Goal: Information Seeking & Learning: Learn about a topic

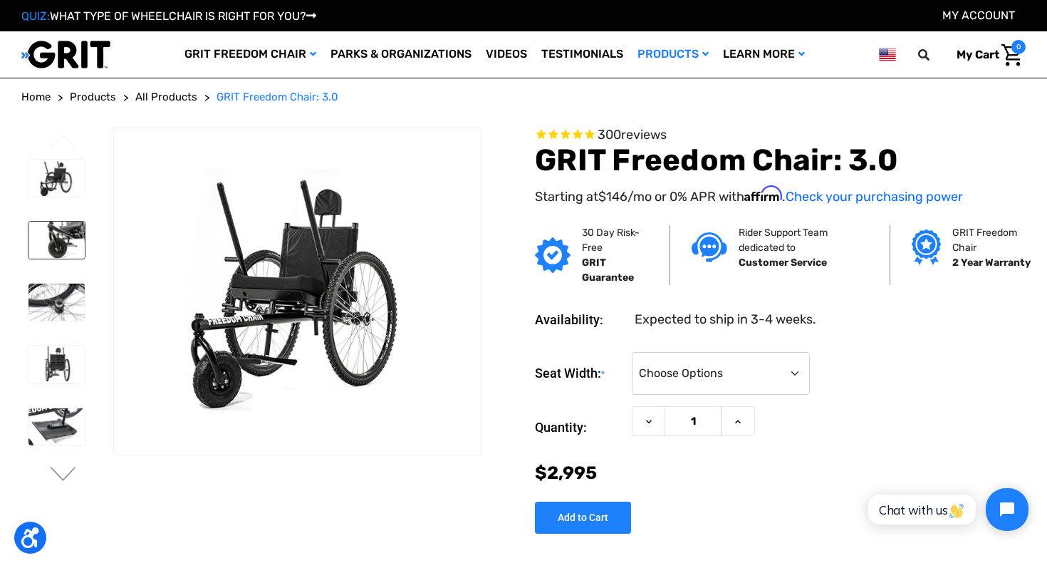
click at [68, 232] on img at bounding box center [56, 240] width 56 height 37
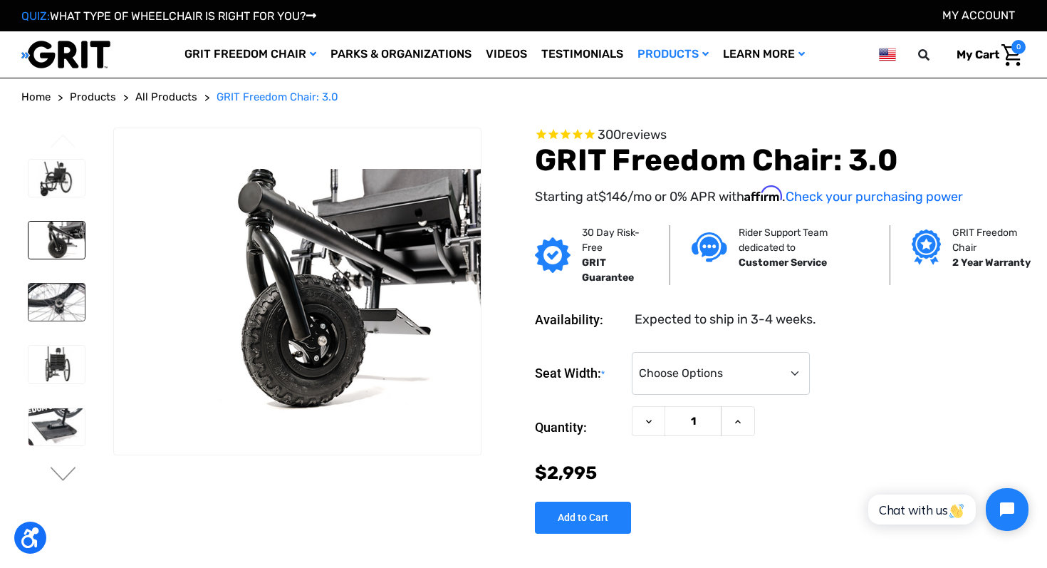
click at [79, 306] on img at bounding box center [56, 302] width 56 height 37
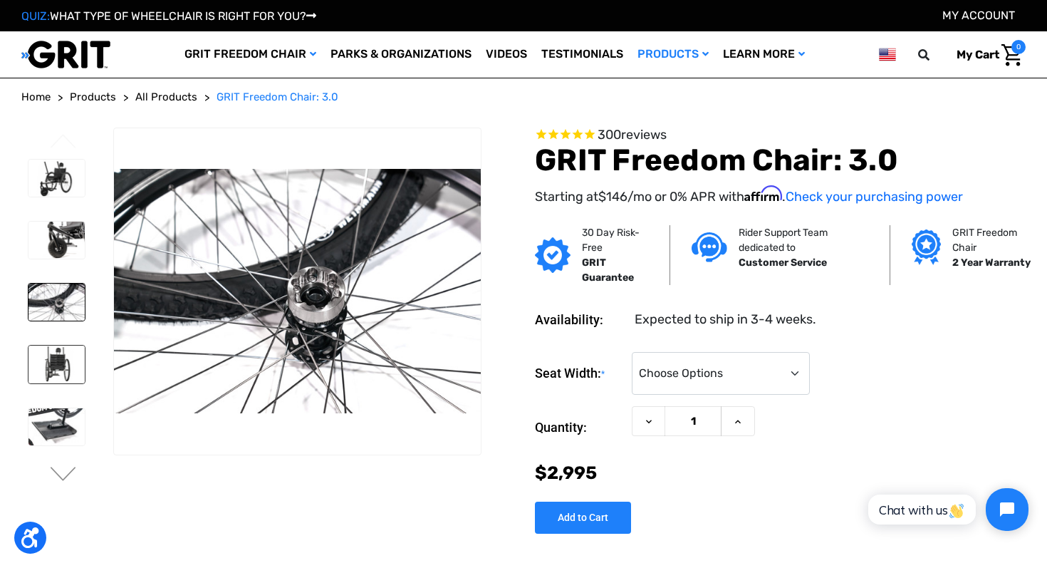
click at [76, 345] on link at bounding box center [57, 364] width 58 height 38
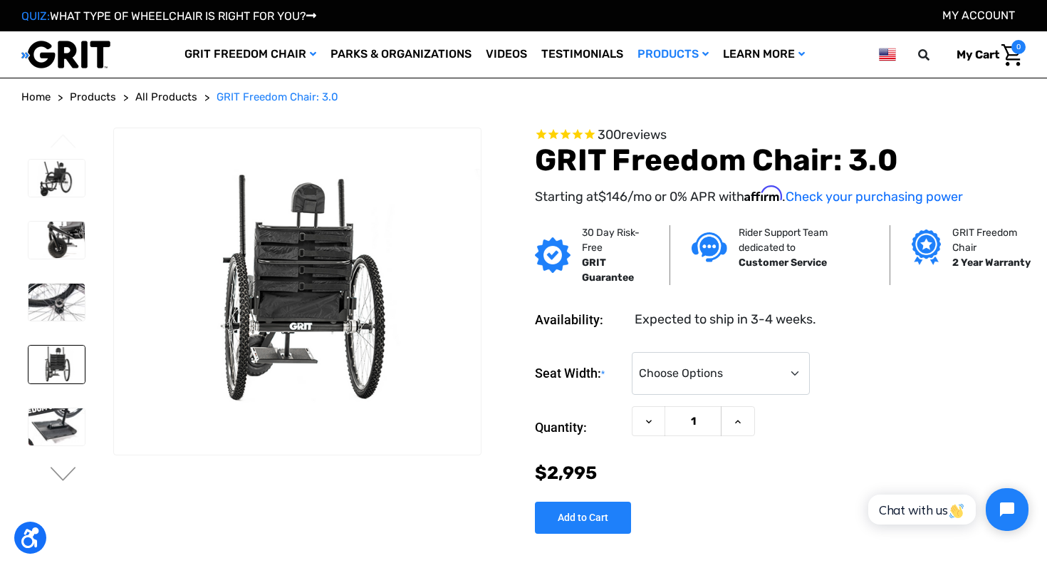
click at [76, 373] on img at bounding box center [56, 363] width 56 height 37
click at [56, 471] on button "Next" at bounding box center [63, 475] width 30 height 17
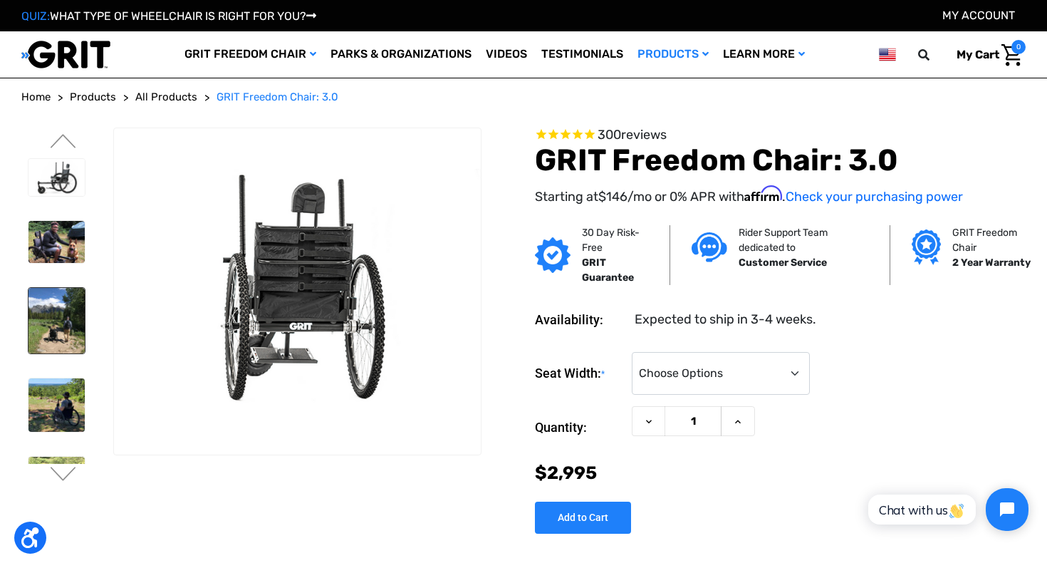
click at [56, 328] on img at bounding box center [56, 321] width 56 height 66
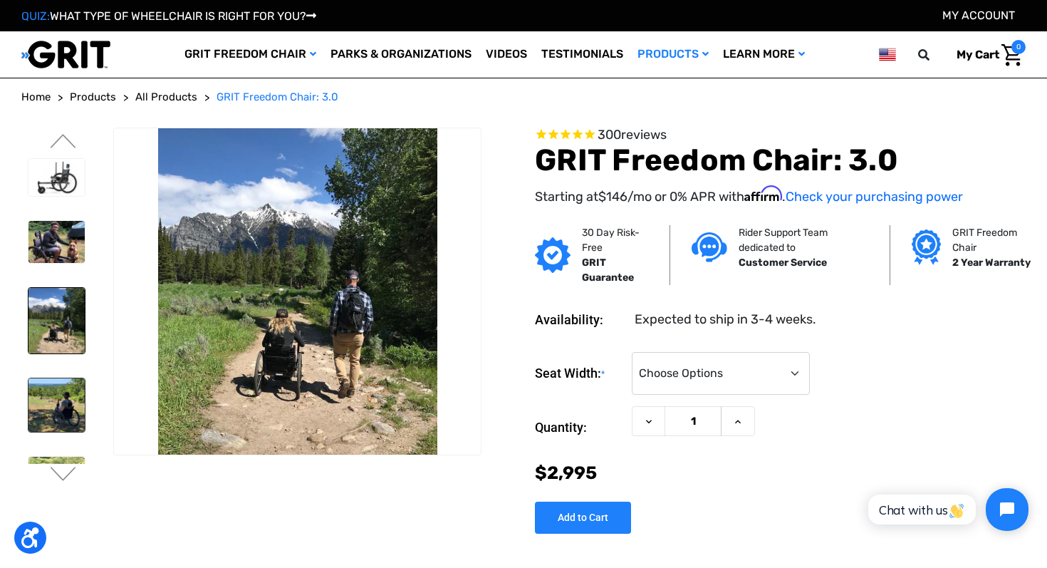
click at [65, 402] on img at bounding box center [56, 404] width 56 height 53
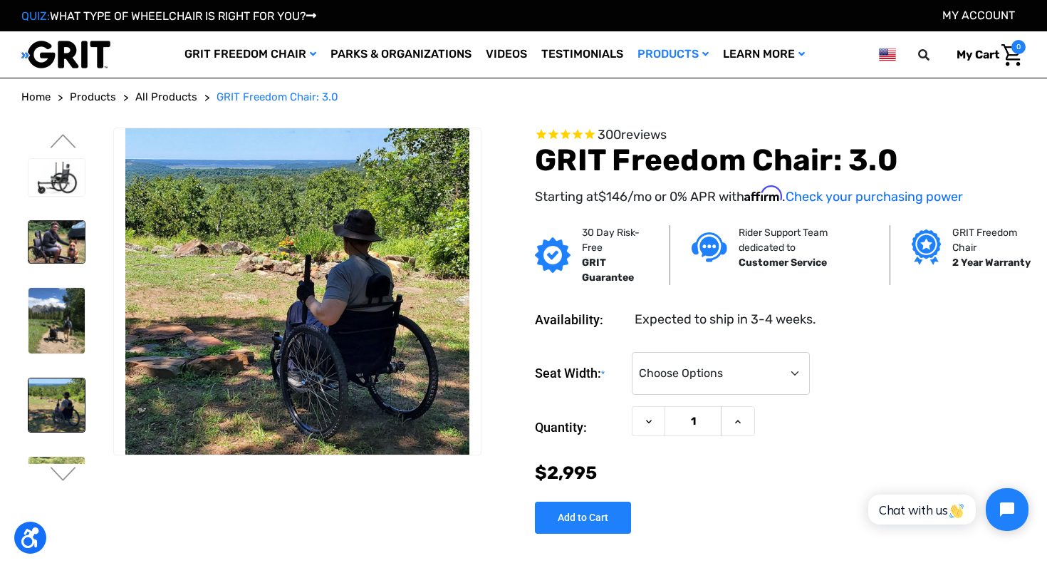
click at [66, 241] on img at bounding box center [56, 242] width 56 height 42
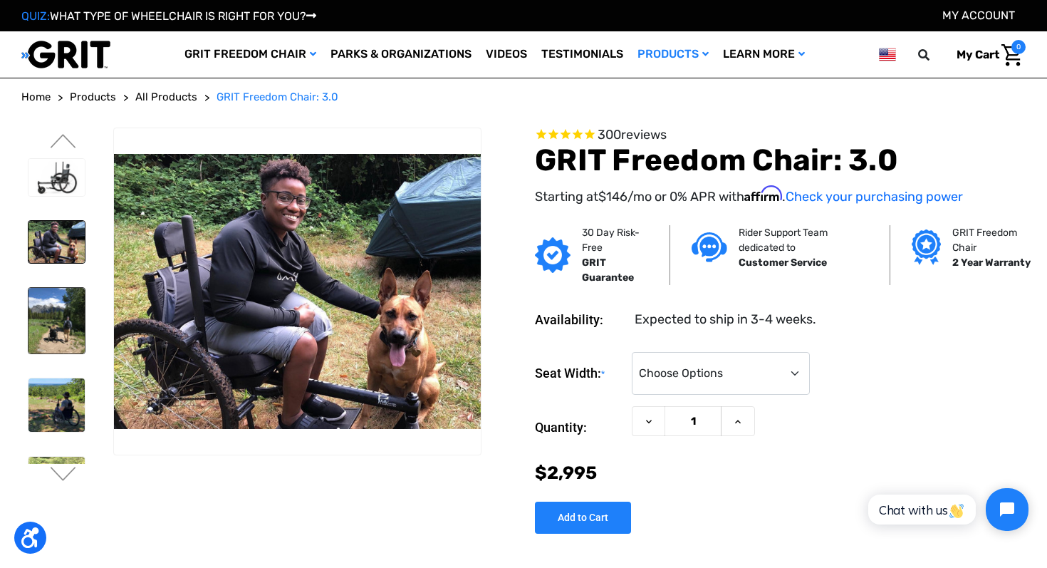
click at [41, 319] on img at bounding box center [56, 321] width 56 height 66
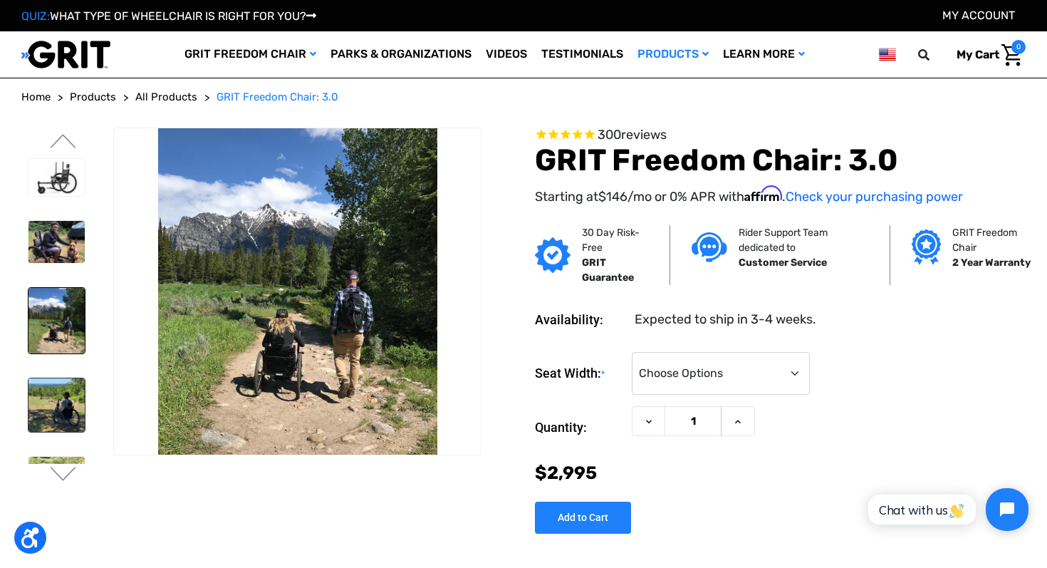
click at [65, 380] on img at bounding box center [56, 404] width 56 height 53
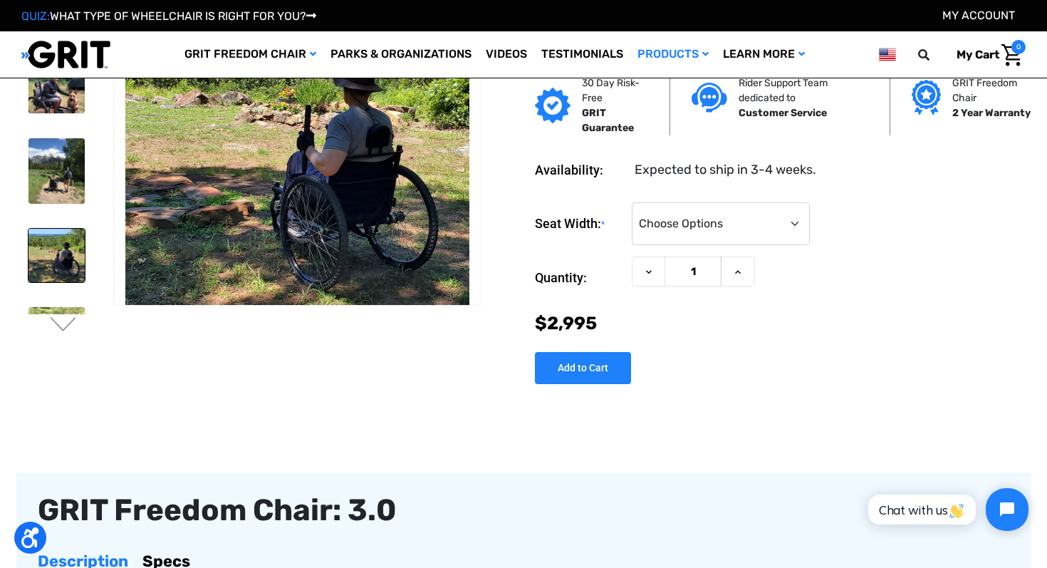
scroll to position [101, 0]
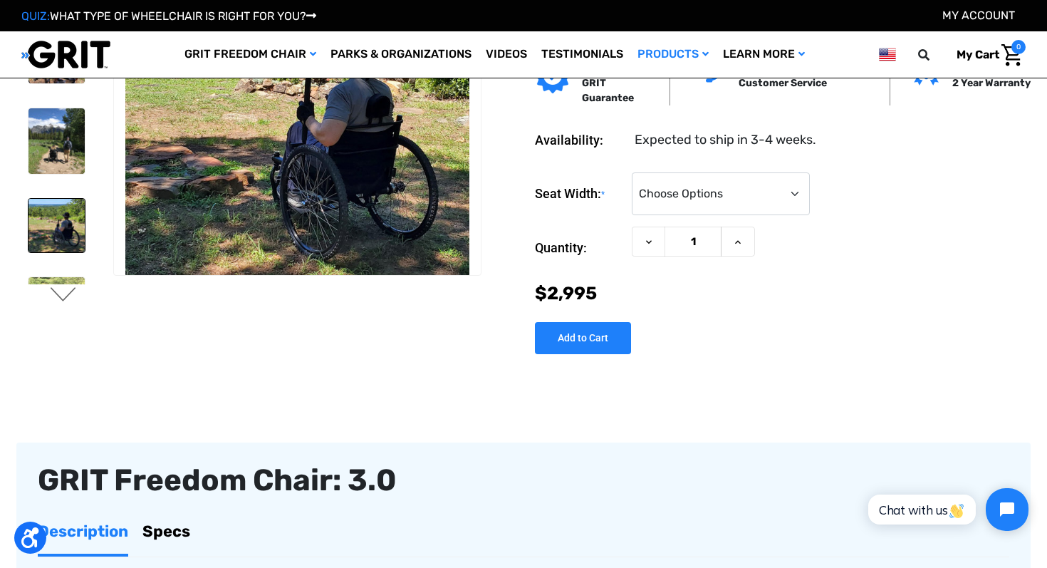
click at [66, 297] on button "Next" at bounding box center [63, 295] width 30 height 17
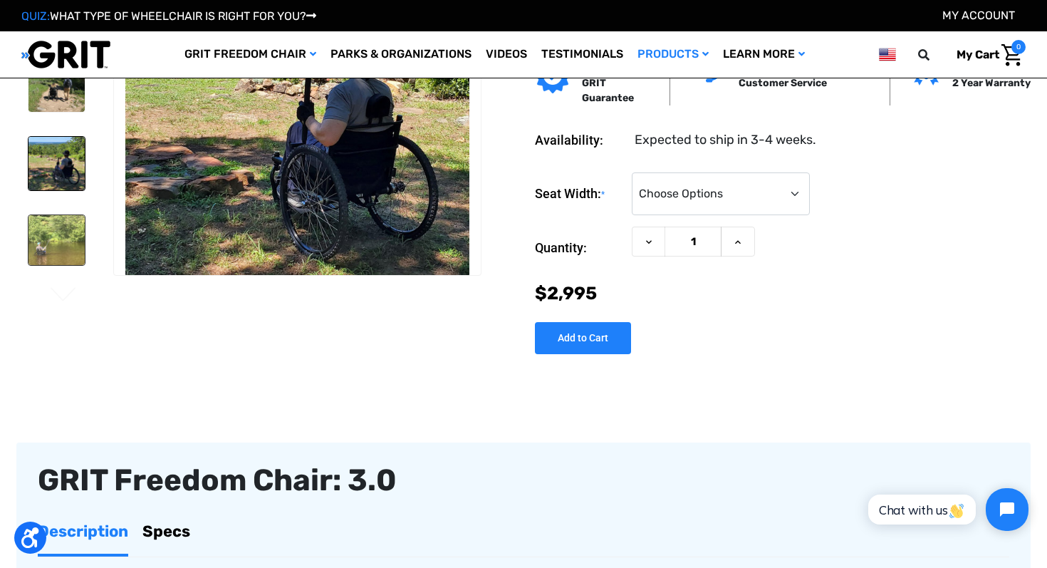
scroll to position [80, 0]
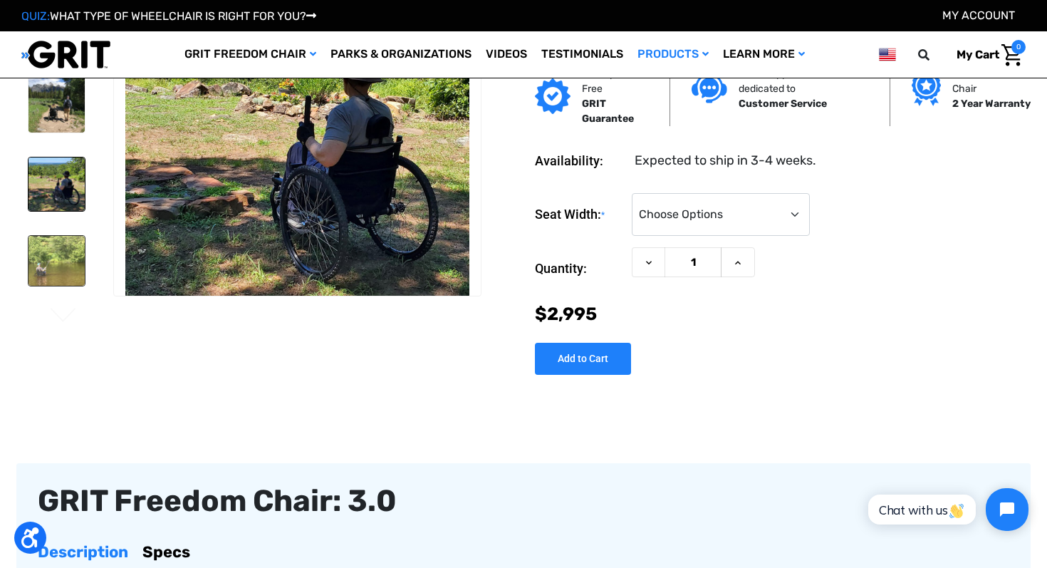
click at [63, 236] on img at bounding box center [56, 261] width 56 height 50
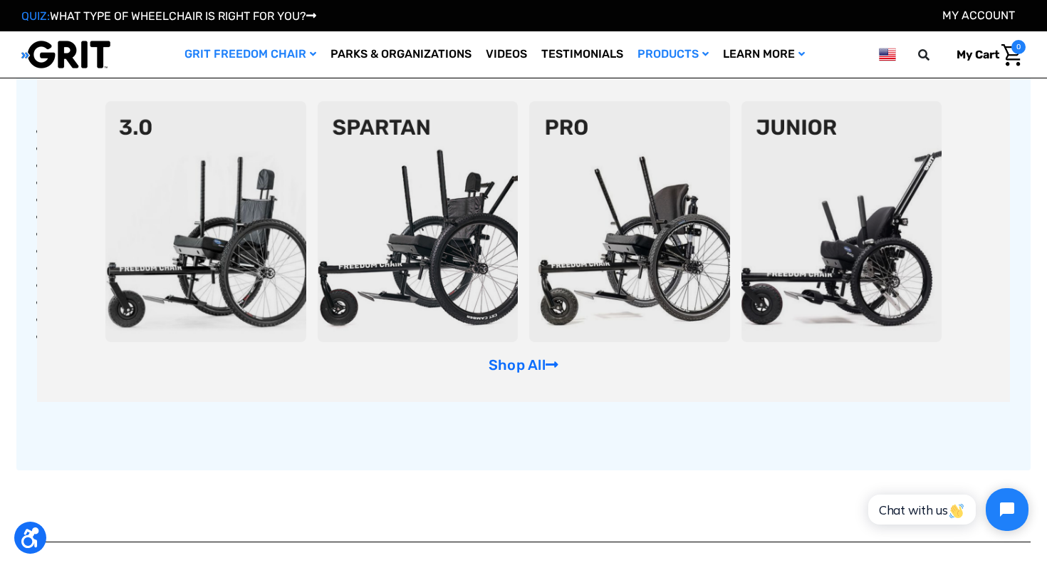
scroll to position [420, 0]
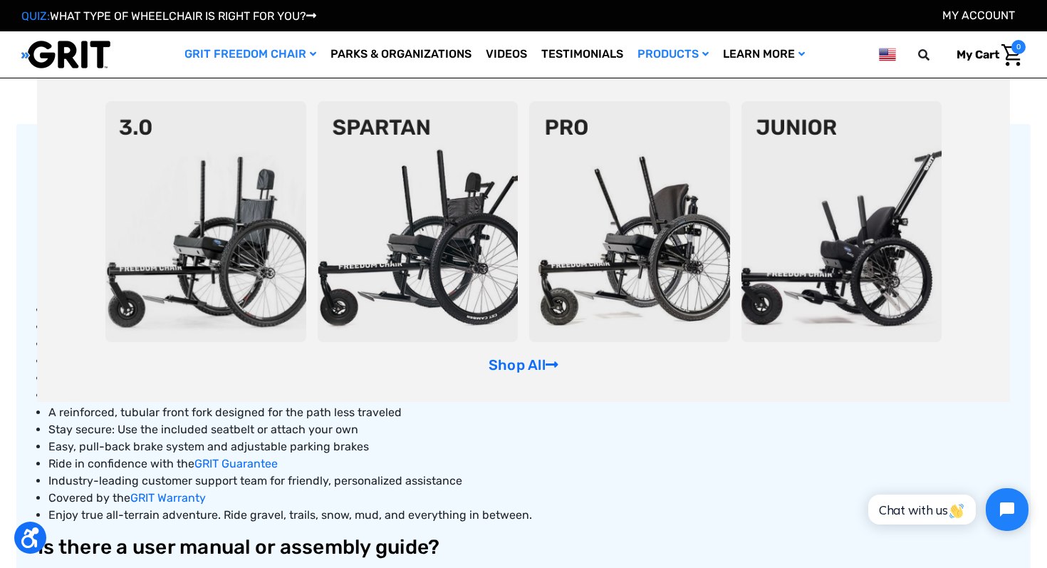
click at [432, 219] on img at bounding box center [418, 221] width 201 height 241
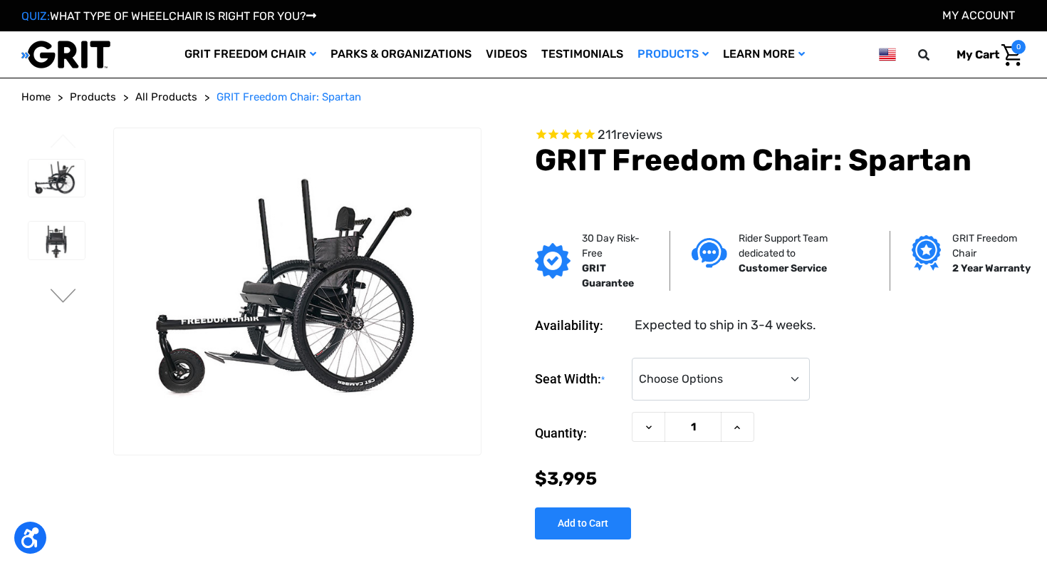
click at [135, 17] on link "QUIZ: WHAT TYPE OF WHEELCHAIR IS RIGHT FOR YOU?" at bounding box center [168, 16] width 295 height 14
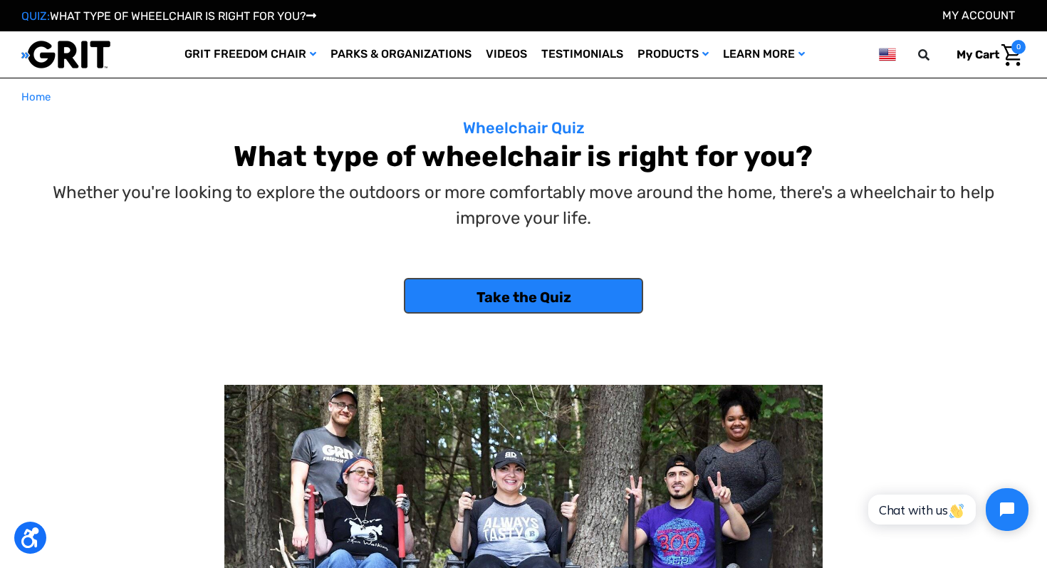
click at [506, 291] on link "Take the Quiz" at bounding box center [523, 296] width 239 height 36
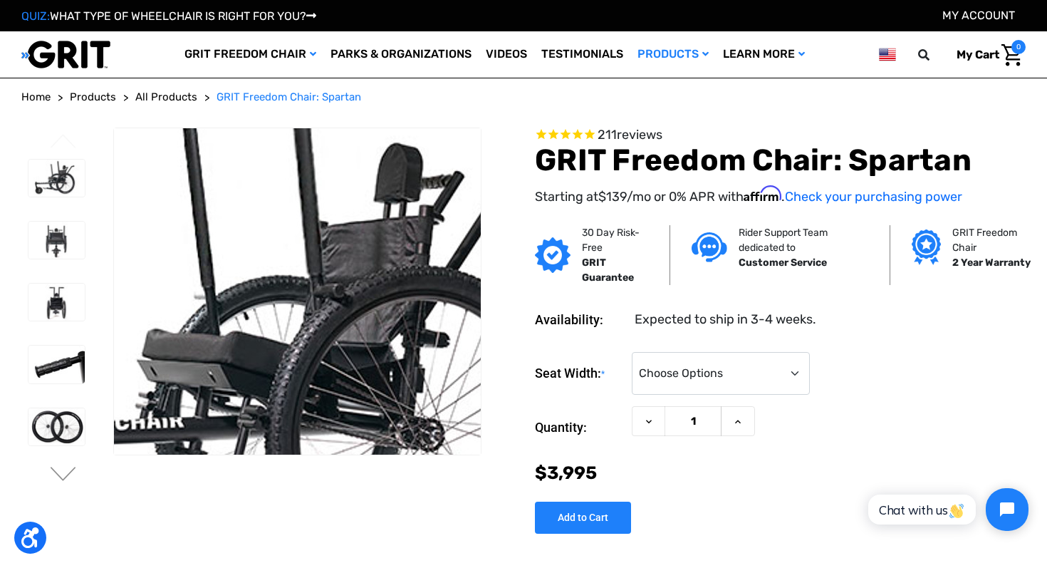
click at [307, 218] on img at bounding box center [279, 353] width 912 height 608
click at [307, 218] on img at bounding box center [280, 353] width 912 height 608
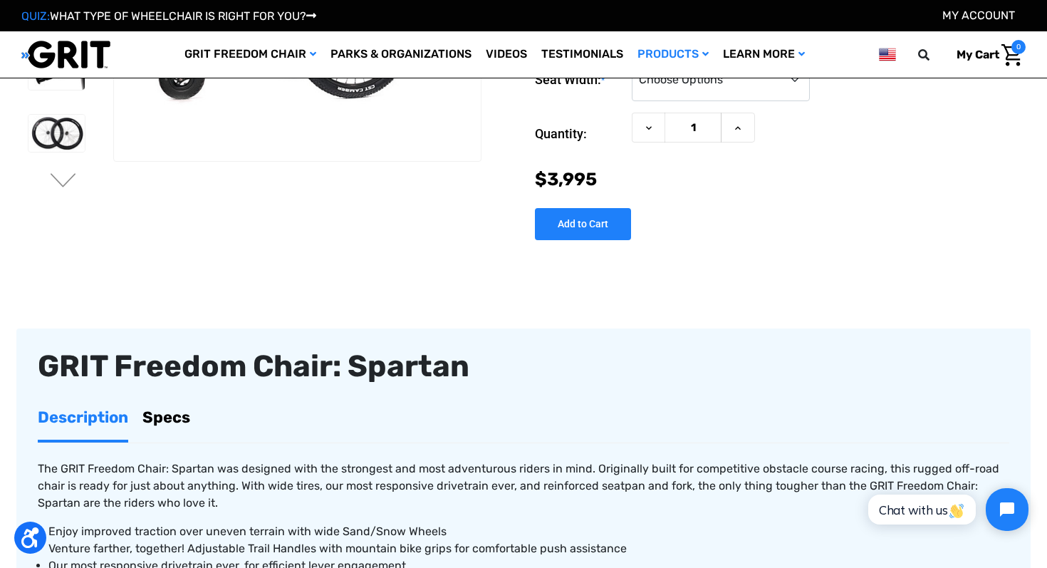
scroll to position [367, 0]
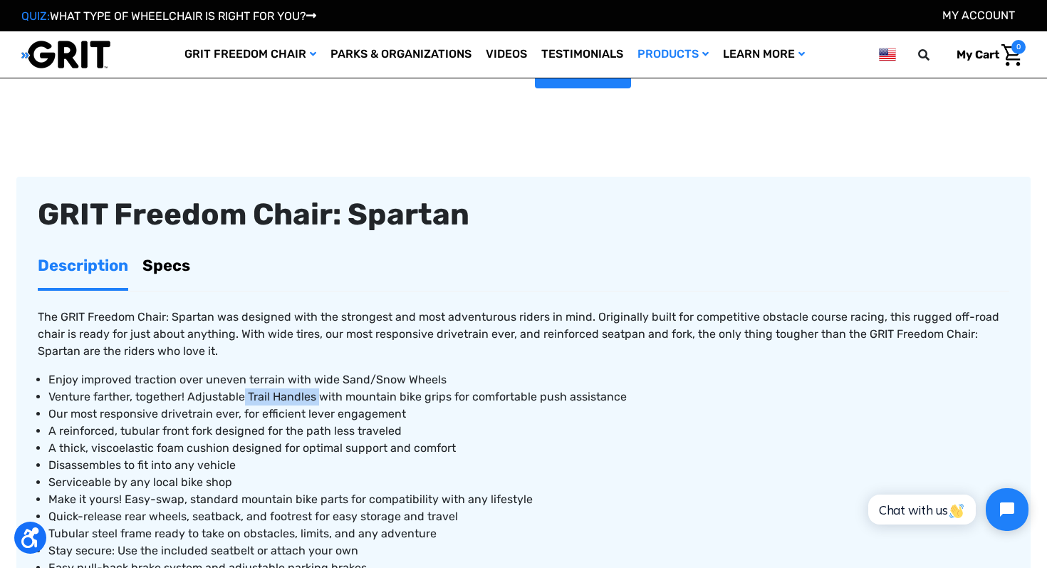
drag, startPoint x: 244, startPoint y: 393, endPoint x: 318, endPoint y: 401, distance: 75.2
click at [318, 401] on span "Venture farther, together! Adjustable Trail Handles with mountain bike grips fo…" at bounding box center [337, 397] width 578 height 14
copy span "Trail Handles"
